Goal: Use online tool/utility

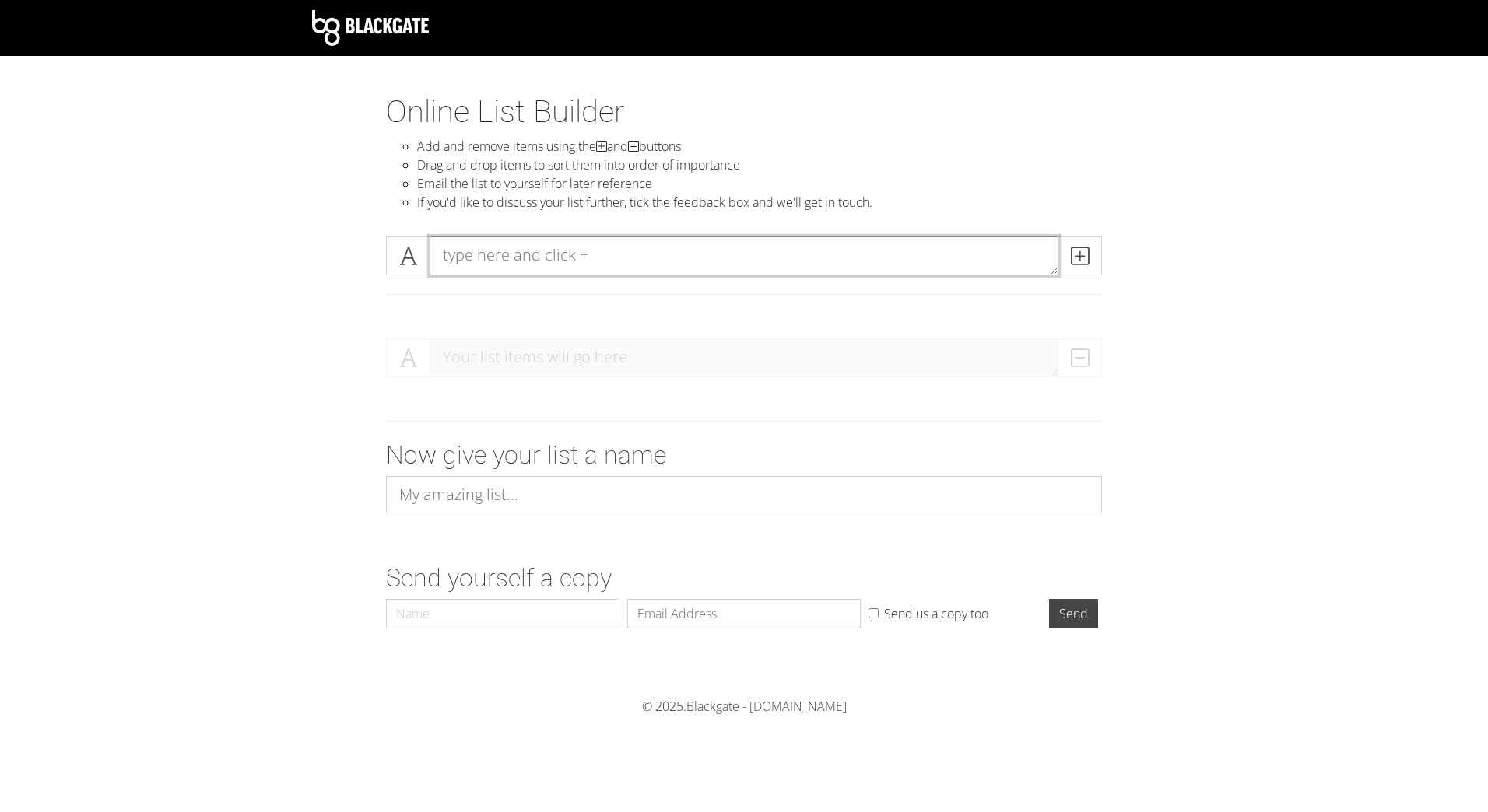
click at [582, 251] on textarea at bounding box center [744, 256] width 629 height 39
type textarea "lkrjgtjdf"
click at [1085, 251] on icon at bounding box center [1080, 256] width 18 height 16
click at [529, 262] on textarea at bounding box center [744, 256] width 629 height 39
type textarea "stglkjsdg"
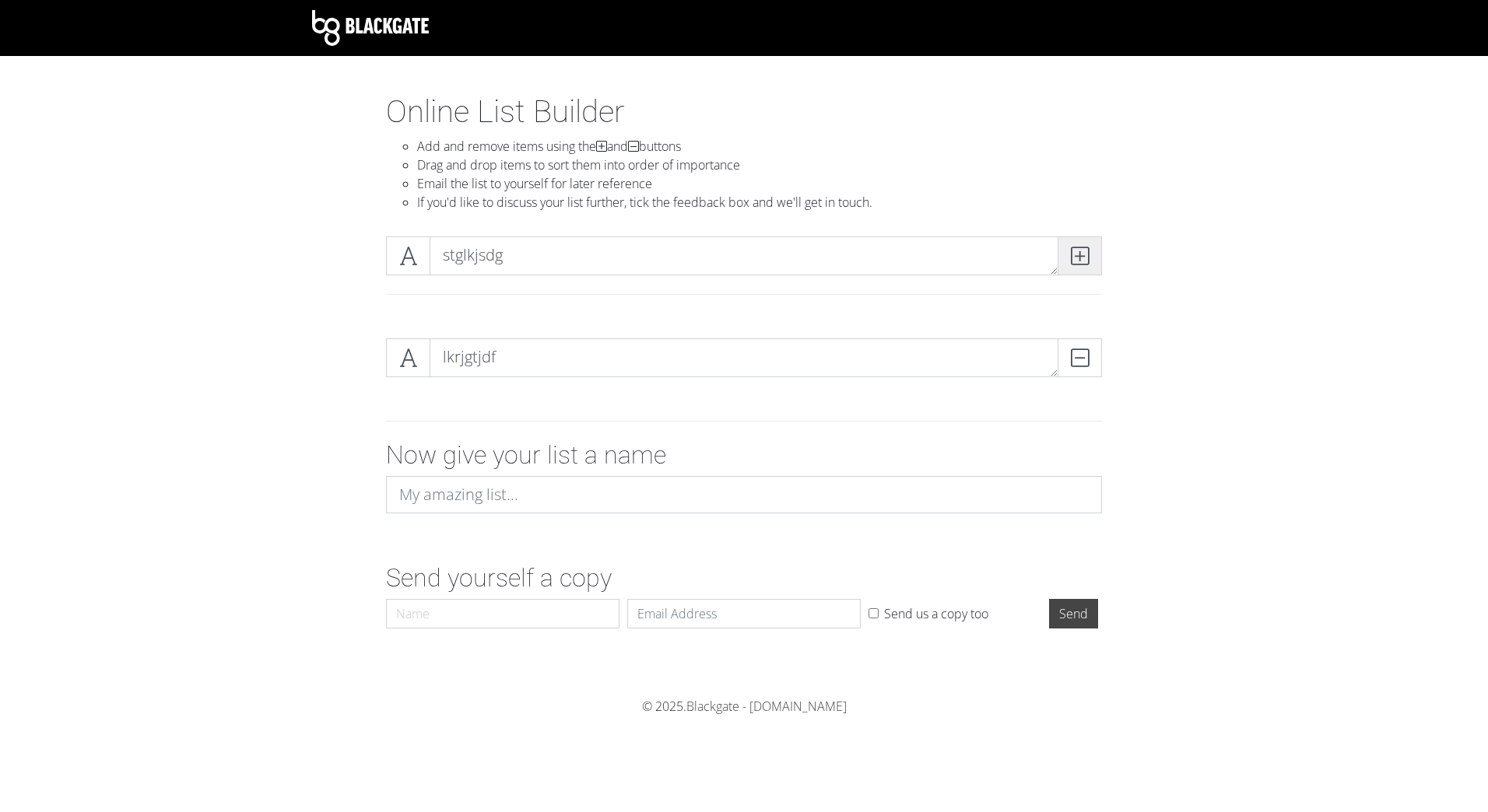
click at [1085, 268] on span at bounding box center [1080, 256] width 45 height 39
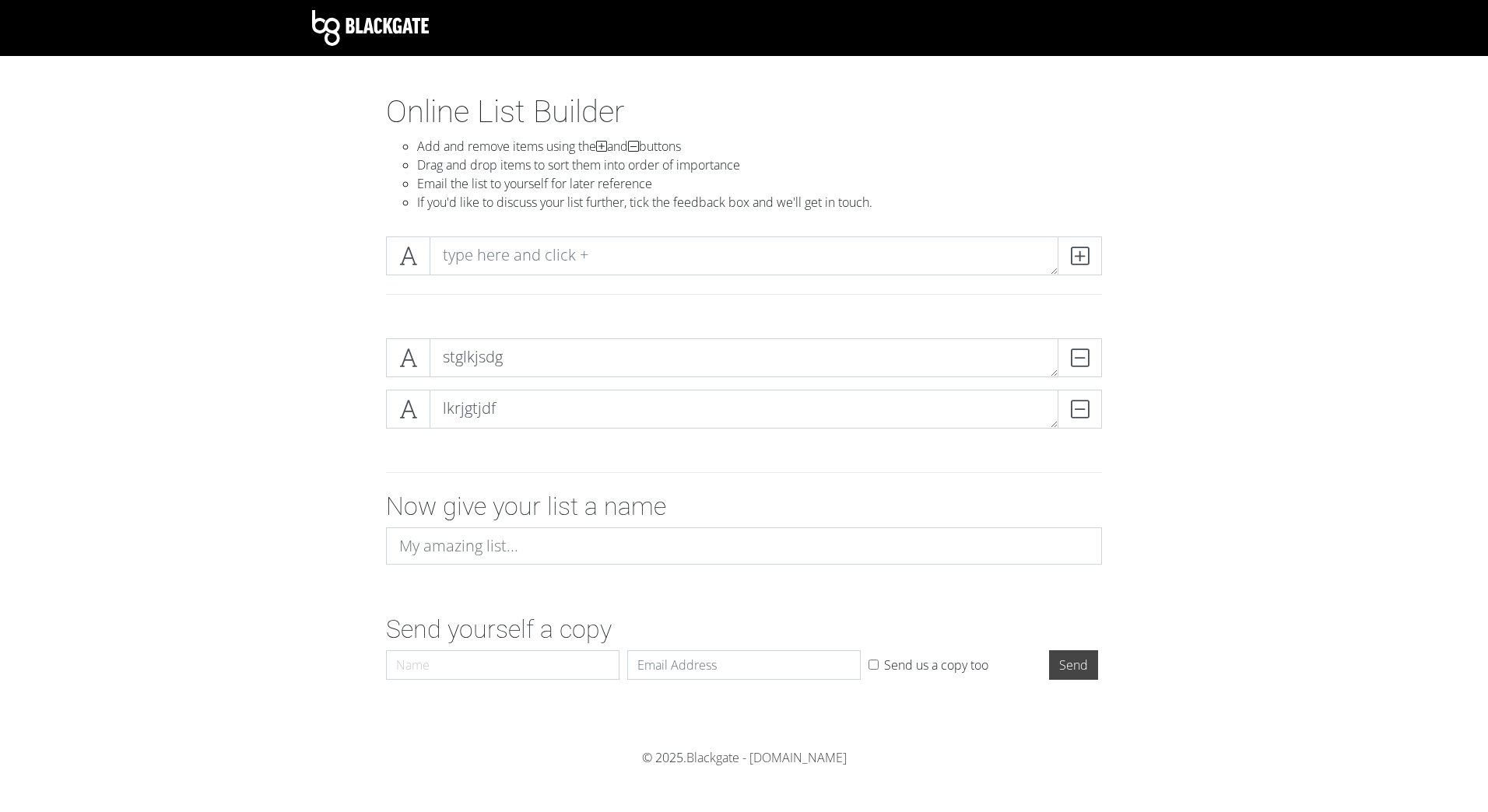
click at [539, 447] on div "stglkjsdg DELETE lkrjgtjdf DELETE" at bounding box center [743, 389] width 887 height 128
type textarea "s"
click at [527, 408] on textarea "lkrjgtjdf" at bounding box center [744, 409] width 629 height 39
type textarea "l"
click at [535, 449] on div "DELETE DELETE" at bounding box center [743, 389] width 887 height 128
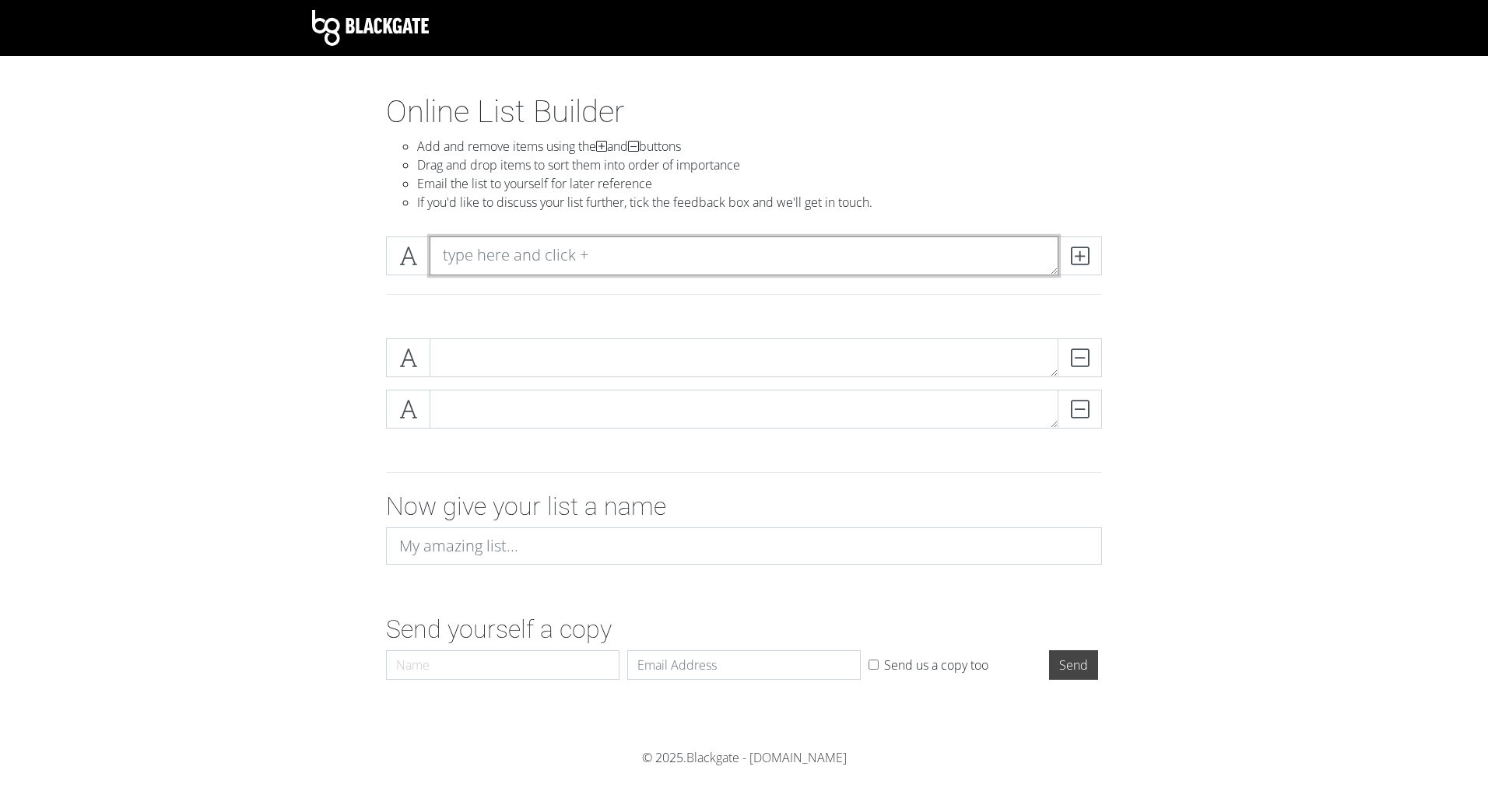
click at [575, 261] on textarea at bounding box center [744, 256] width 629 height 39
click at [653, 454] on div at bounding box center [743, 472] width 887 height 38
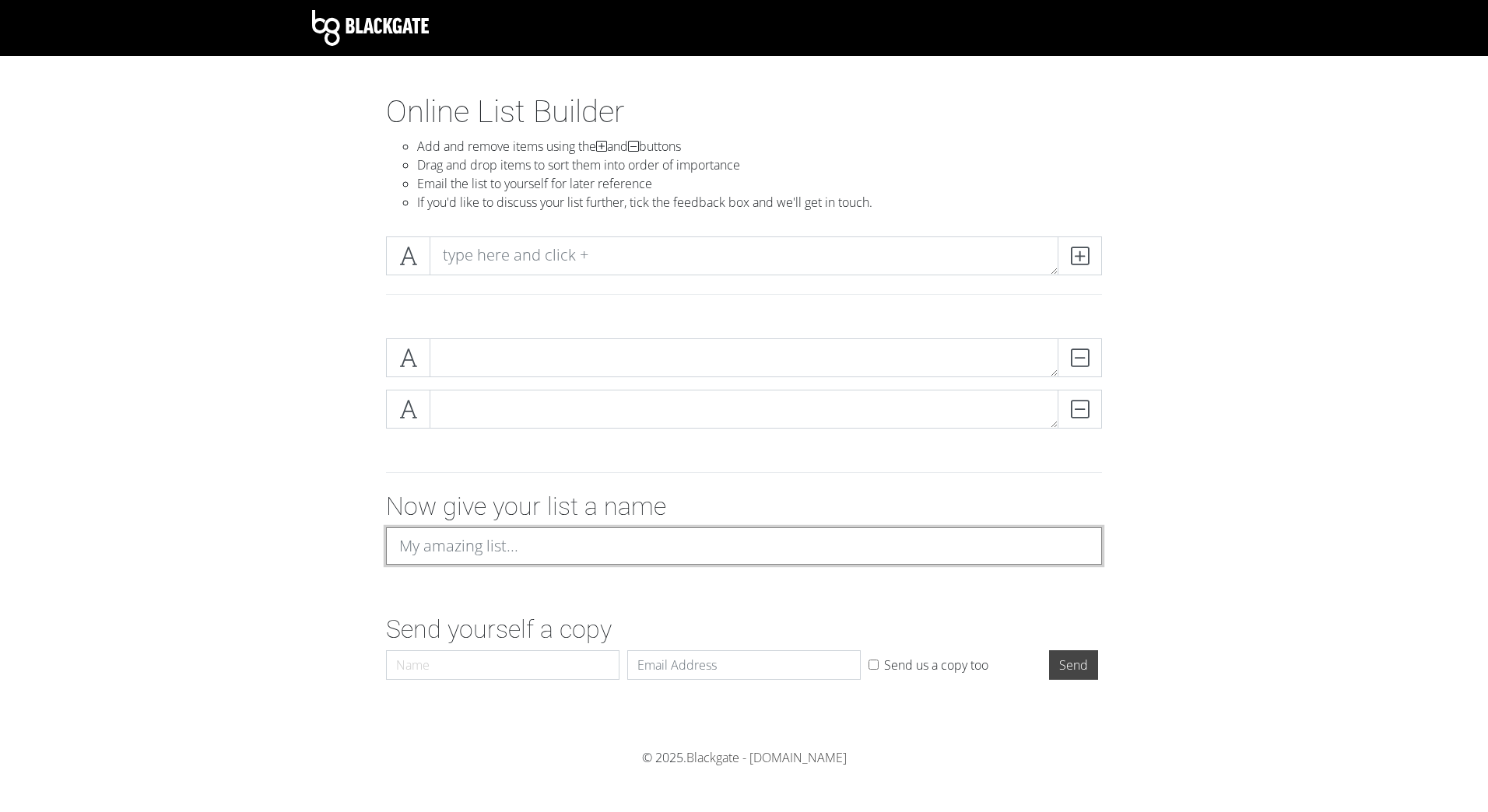
click at [551, 528] on input at bounding box center [744, 546] width 716 height 37
type input "Problem Statement (SMP Operations)"
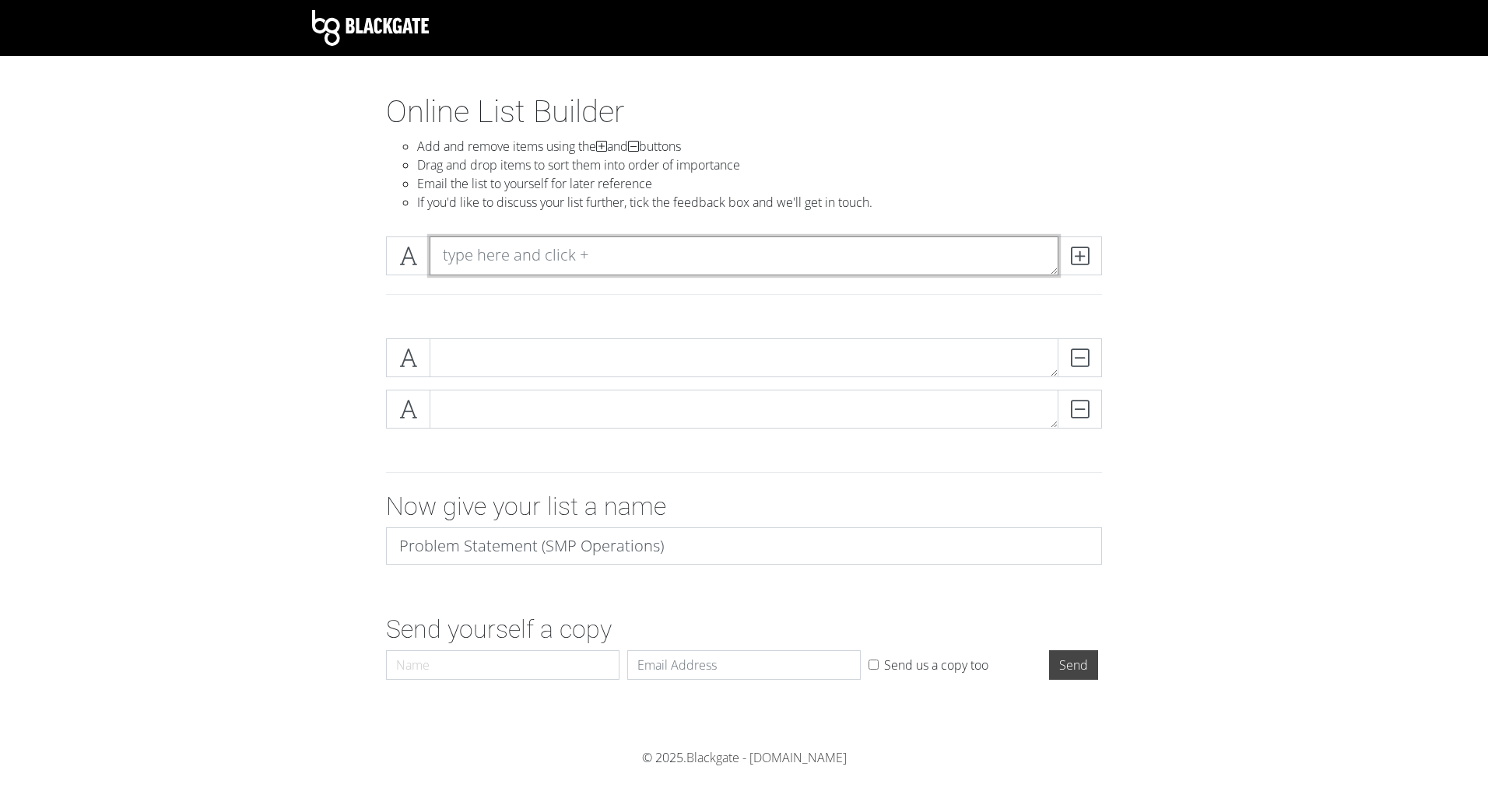
click at [486, 262] on textarea at bounding box center [744, 256] width 629 height 39
click at [697, 298] on div at bounding box center [744, 294] width 739 height 13
click at [213, 388] on form "DELETE DELETE Now give your list a name Problem Statement (SMP Operations) Send…" at bounding box center [744, 506] width 1488 height 361
click at [914, 587] on form "DELETE DELETE Now give your list a name Problem Statement (SMP Operations) Send…" at bounding box center [744, 506] width 1488 height 361
